Goal: Task Accomplishment & Management: Manage account settings

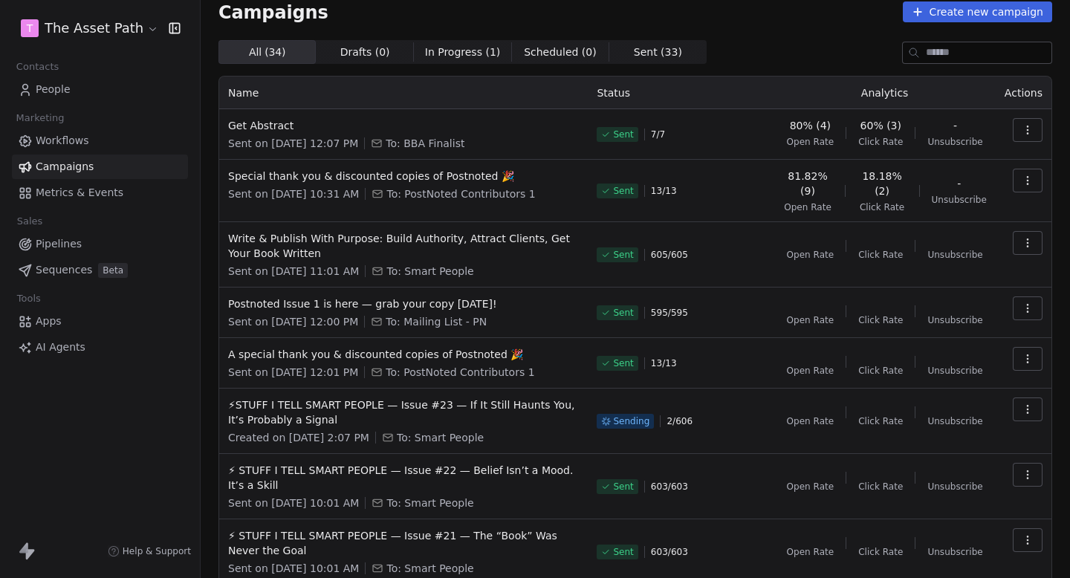
scroll to position [88, 0]
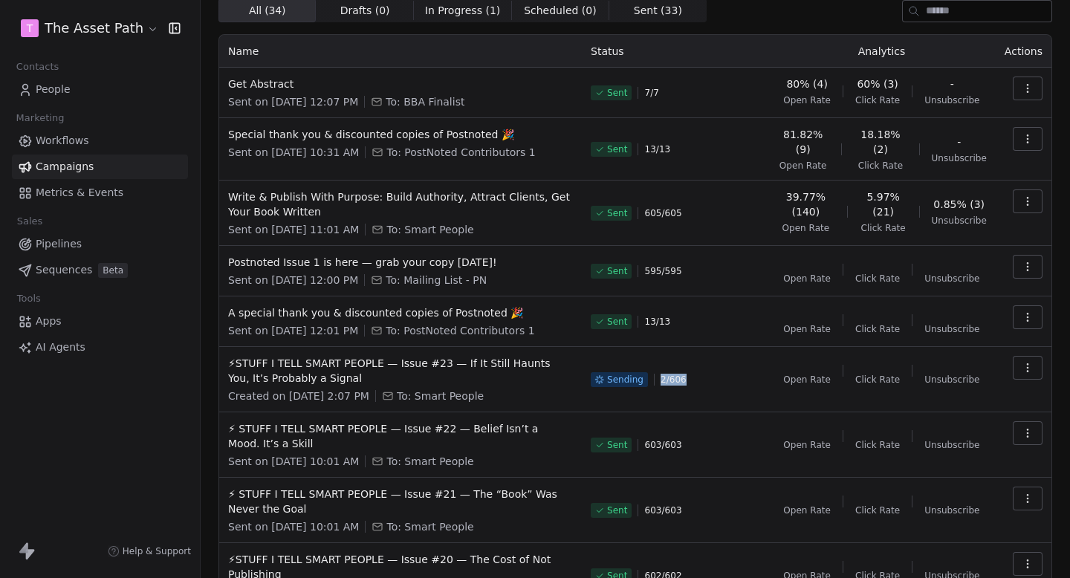
drag, startPoint x: 664, startPoint y: 379, endPoint x: 731, endPoint y: 379, distance: 66.9
click at [731, 379] on div "Sending 2 / 606" at bounding box center [675, 380] width 168 height 48
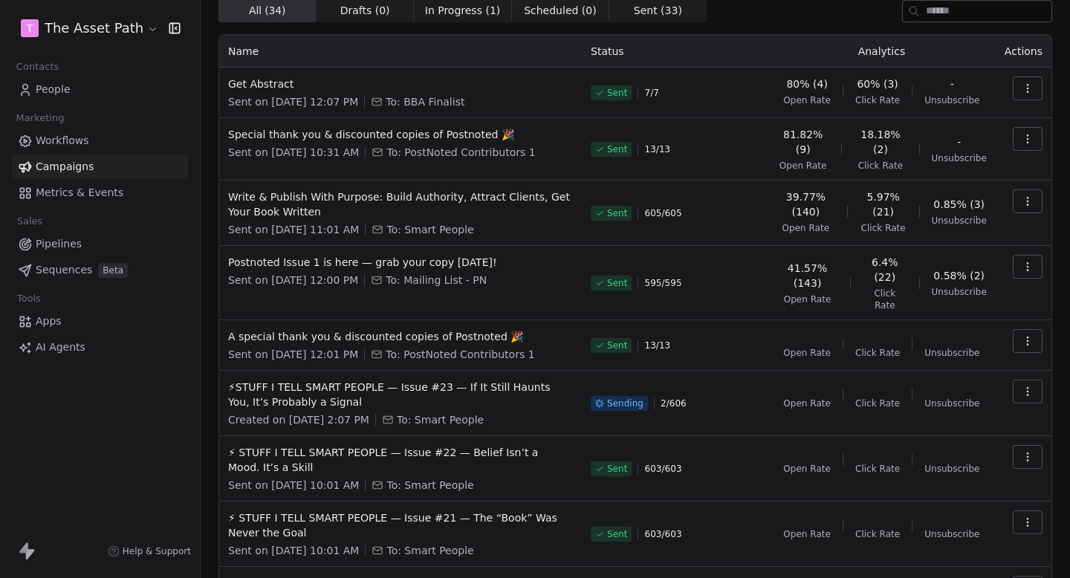
scroll to position [0, 0]
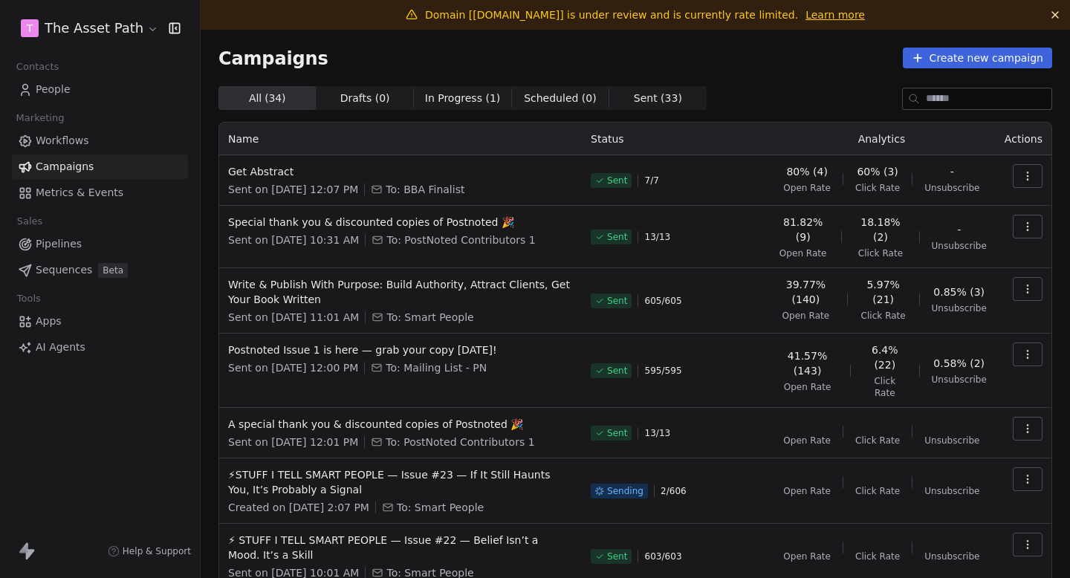
click at [127, 33] on html "T The Asset Path Contacts People Marketing Workflows Campaigns Metrics & Events…" at bounding box center [535, 289] width 1070 height 578
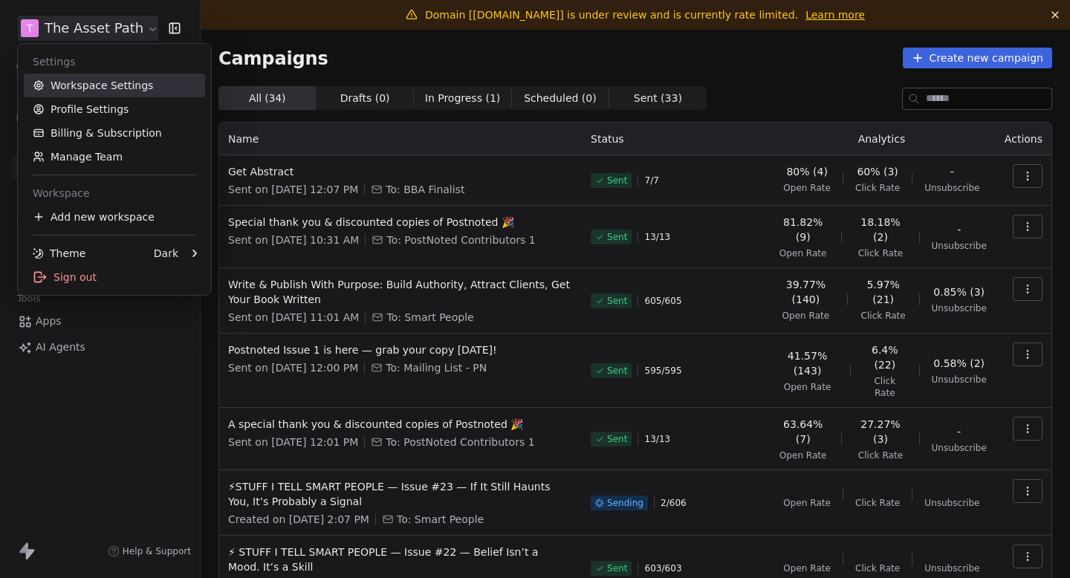
click at [85, 81] on link "Workspace Settings" at bounding box center [114, 86] width 181 height 24
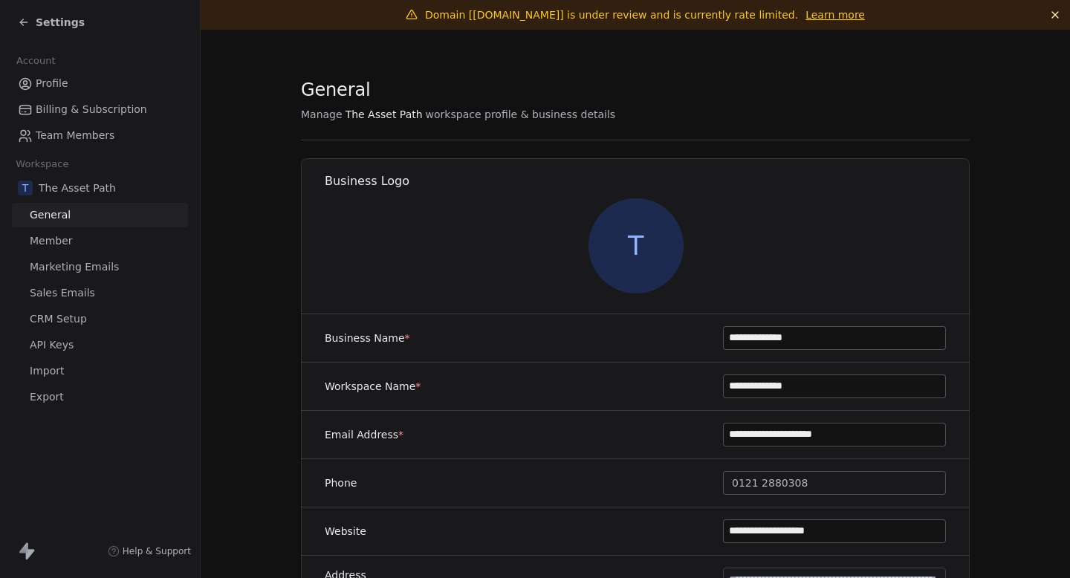
click at [95, 260] on span "Marketing Emails" at bounding box center [74, 267] width 89 height 16
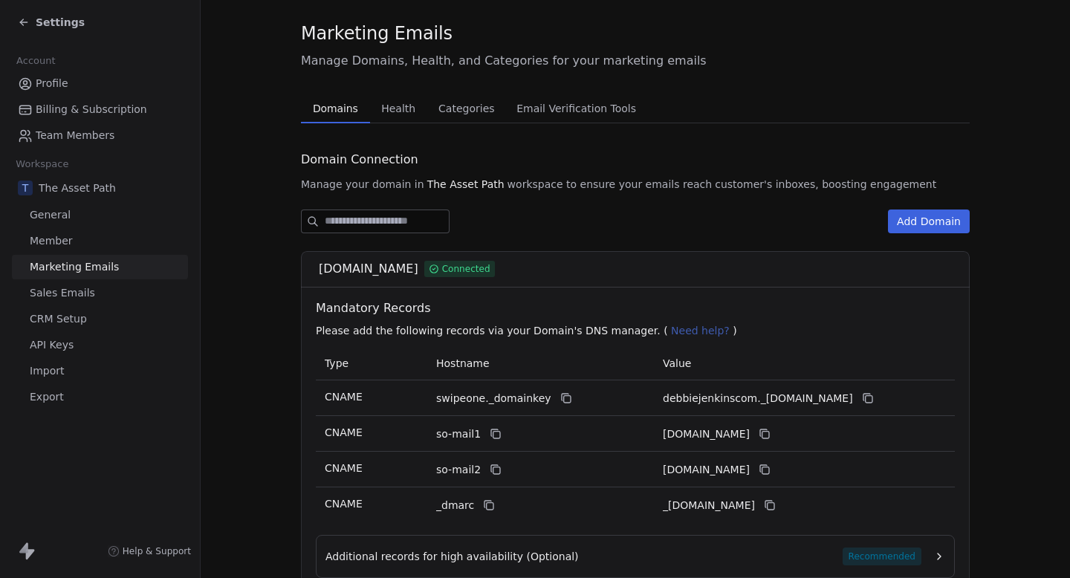
scroll to position [59, 0]
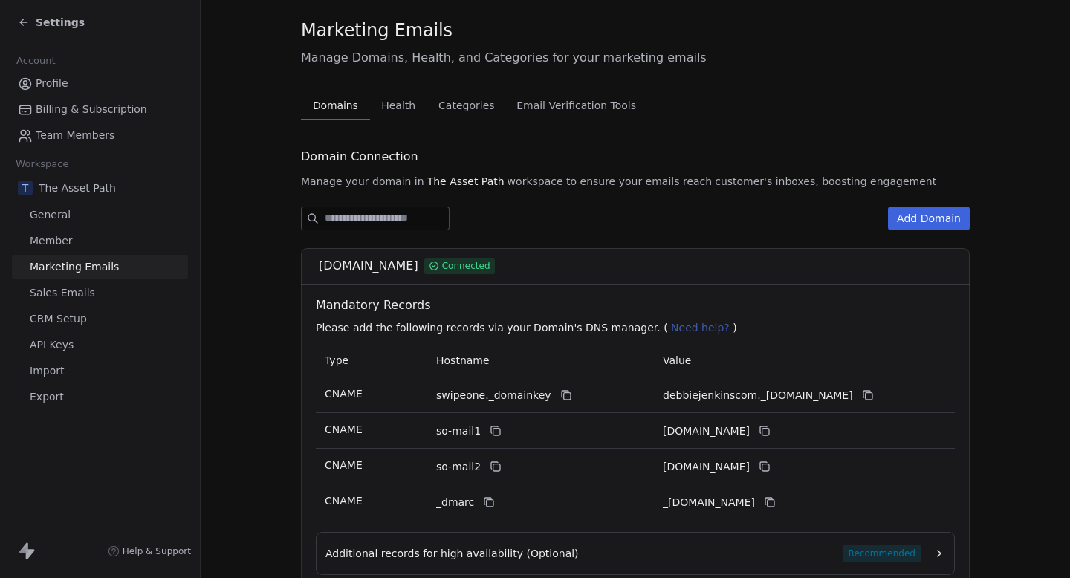
click at [408, 106] on div "Marketing Emails Manage Domains, Health, and Categories for your marketing emai…" at bounding box center [635, 335] width 669 height 634
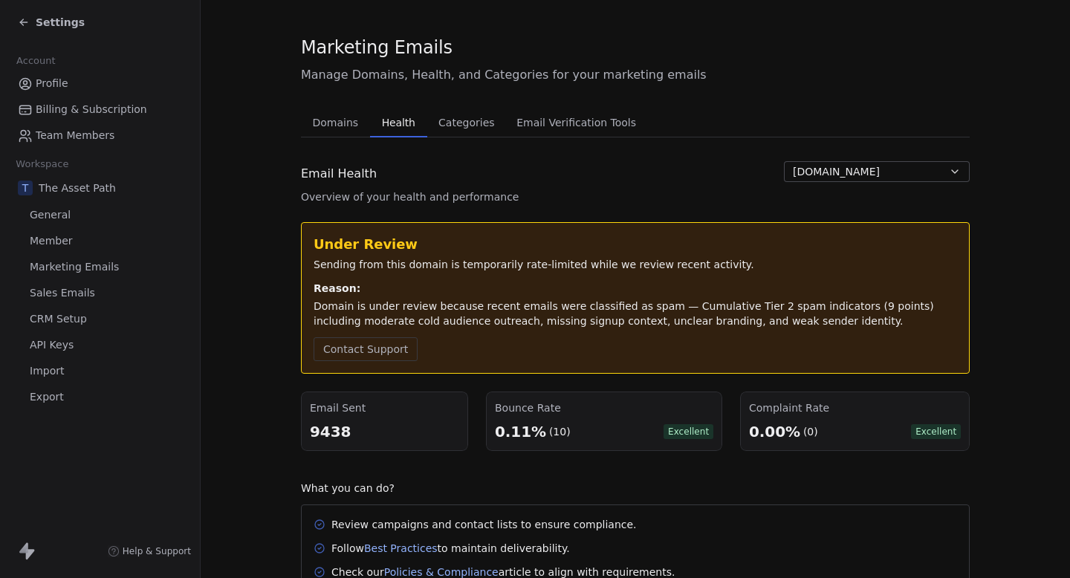
scroll to position [49, 0]
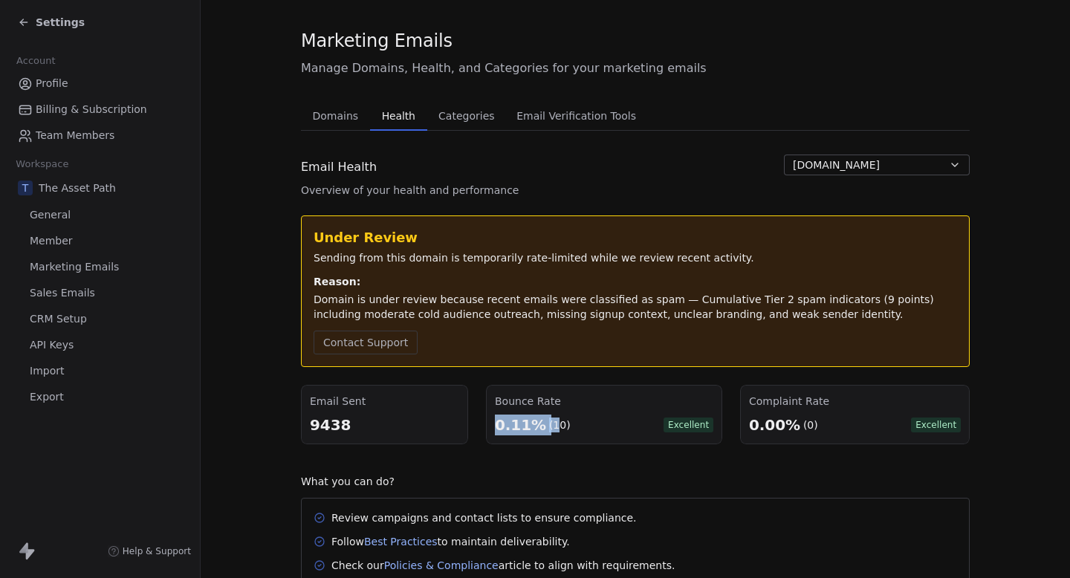
drag, startPoint x: 498, startPoint y: 426, endPoint x: 582, endPoint y: 426, distance: 84.0
click at [581, 426] on div "0.11% (10) Excellent" at bounding box center [604, 425] width 219 height 21
click at [582, 426] on div "0.11% (10) Excellent" at bounding box center [604, 425] width 219 height 21
click at [30, 17] on div "Settings" at bounding box center [51, 22] width 67 height 15
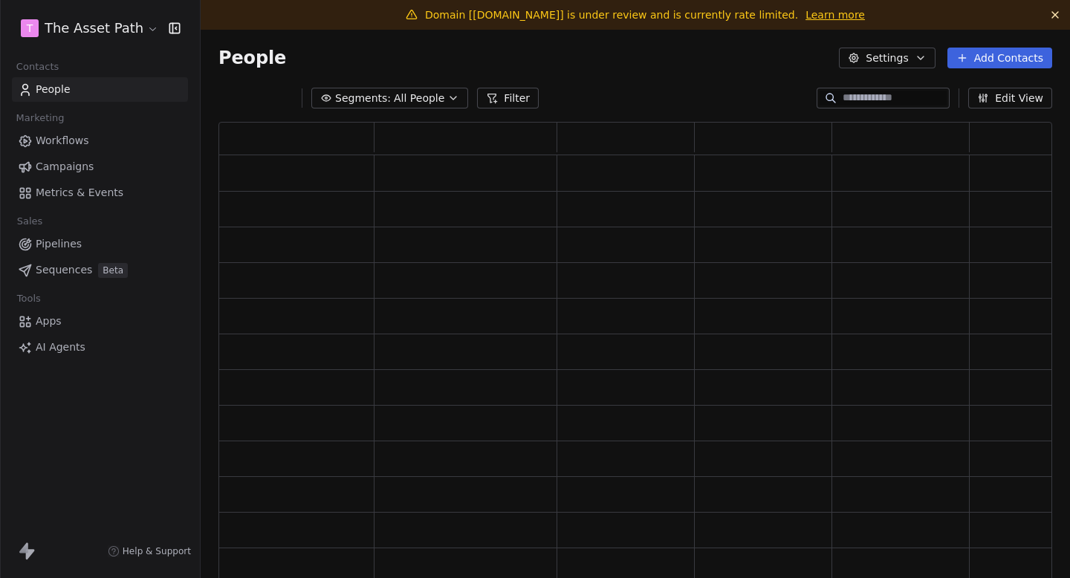
scroll to position [473, 834]
click at [90, 169] on span "Campaigns" at bounding box center [65, 167] width 58 height 16
